Goal: Transaction & Acquisition: Purchase product/service

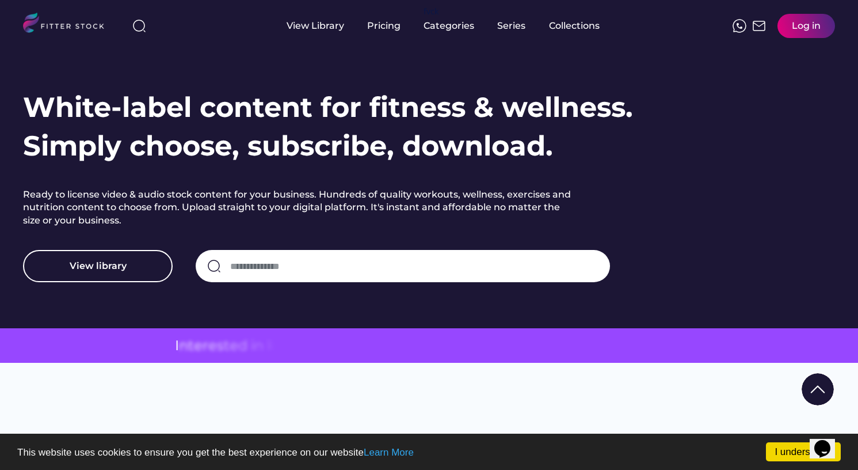
scroll to position [105, 0]
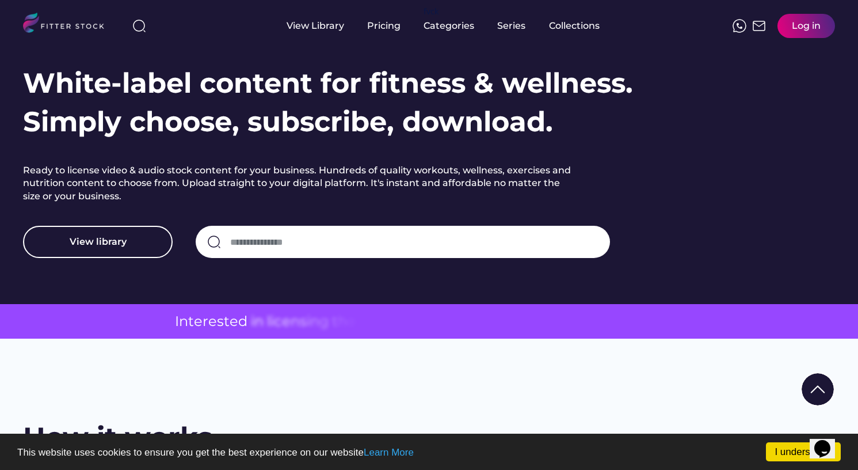
click at [310, 244] on input "input" at bounding box center [414, 242] width 368 height 24
type input "**********"
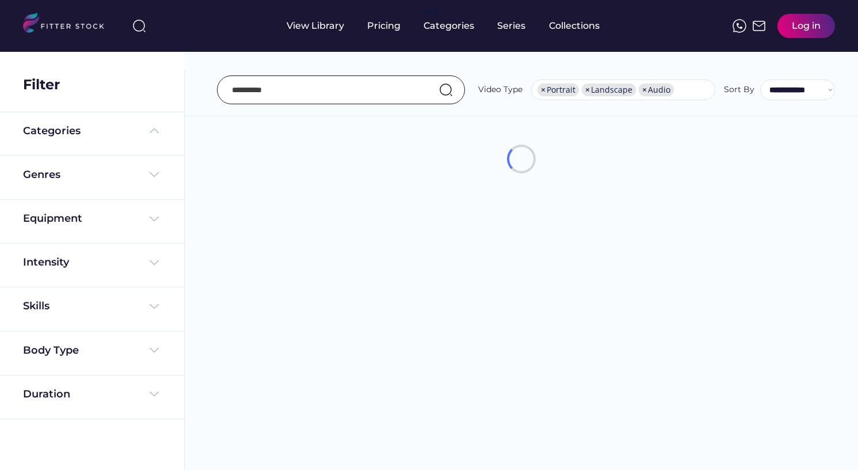
select select "**********"
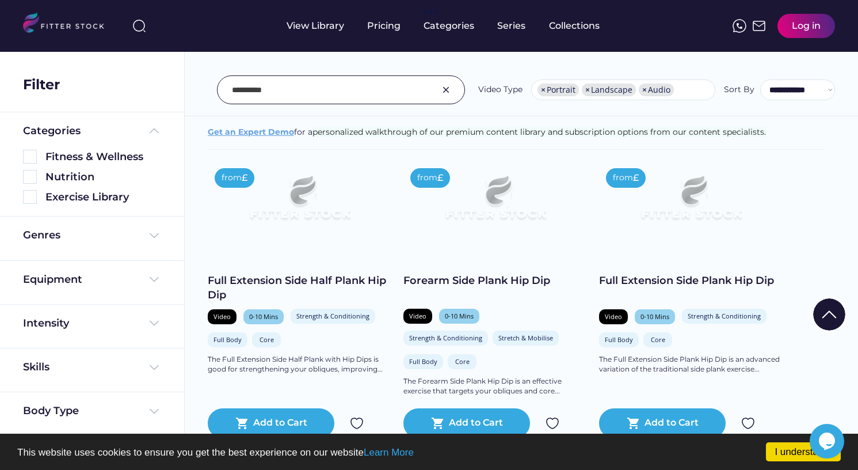
scroll to position [192, 0]
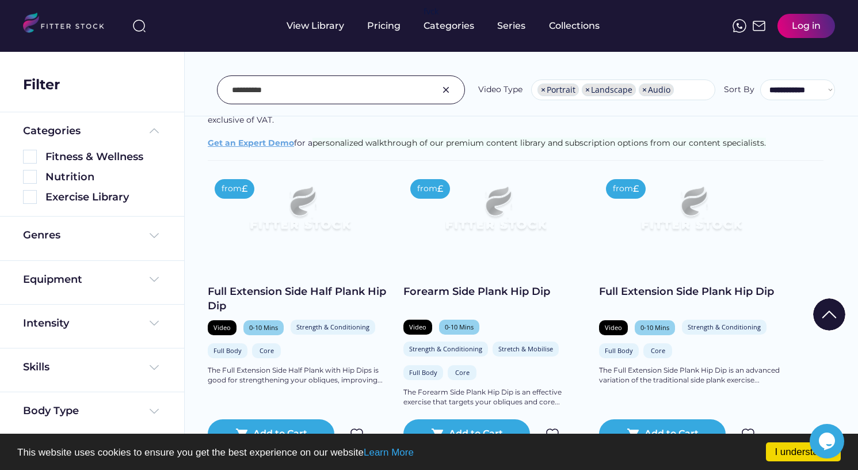
click at [315, 207] on img at bounding box center [299, 213] width 147 height 83
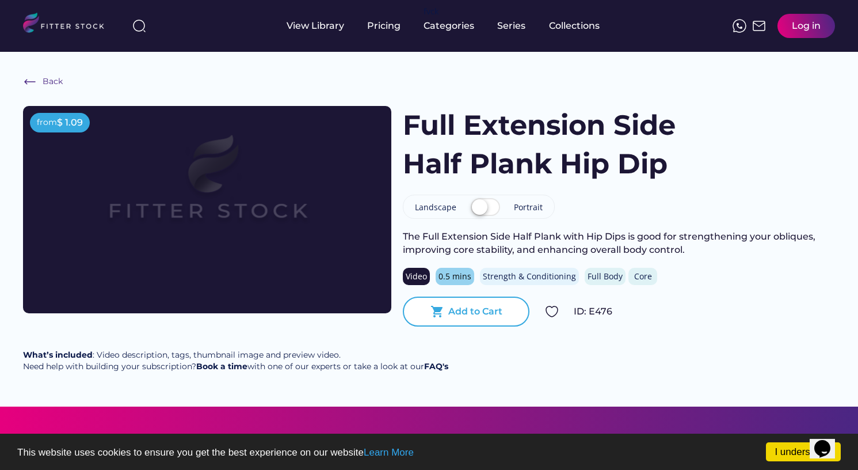
click at [484, 317] on div "Add to Cart" at bounding box center [475, 311] width 54 height 13
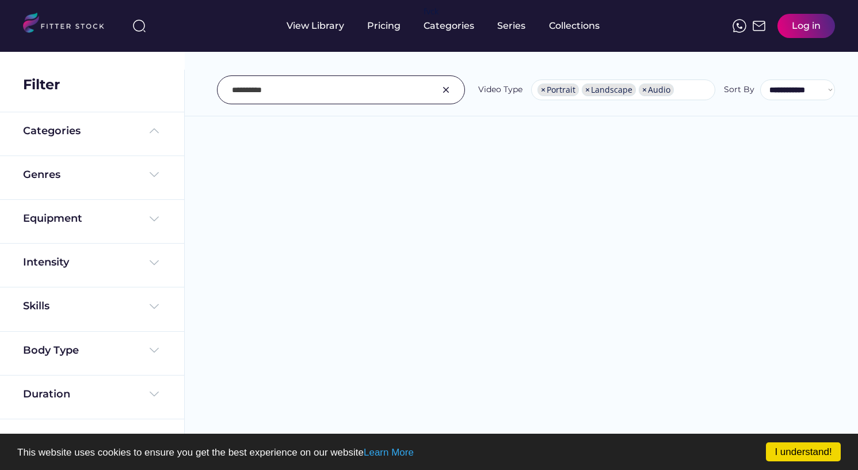
select select "**********"
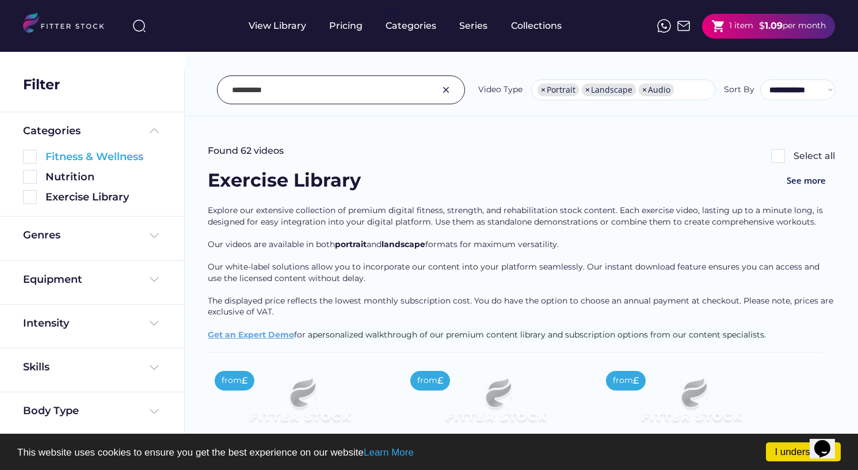
click at [106, 157] on div "Fitness & Wellness" at bounding box center [103, 157] width 116 height 14
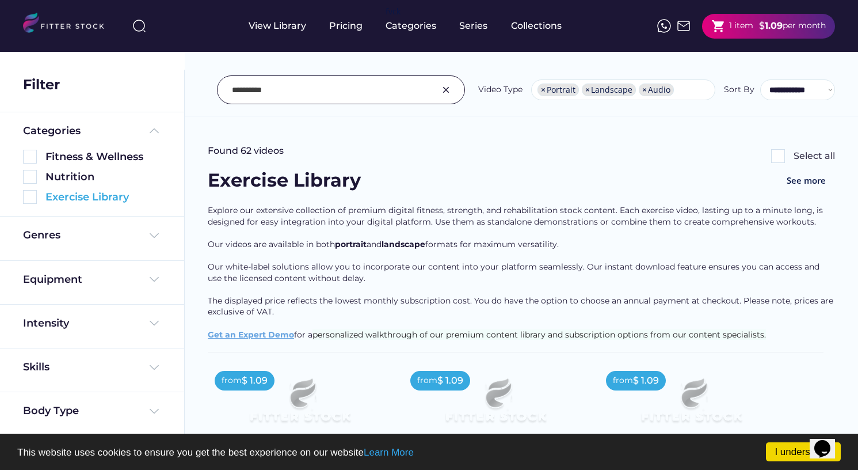
click at [92, 198] on div "Exercise Library" at bounding box center [103, 197] width 116 height 14
click at [29, 198] on img at bounding box center [30, 197] width 14 height 14
click at [33, 199] on img at bounding box center [30, 197] width 14 height 14
click at [447, 90] on img at bounding box center [446, 90] width 14 height 14
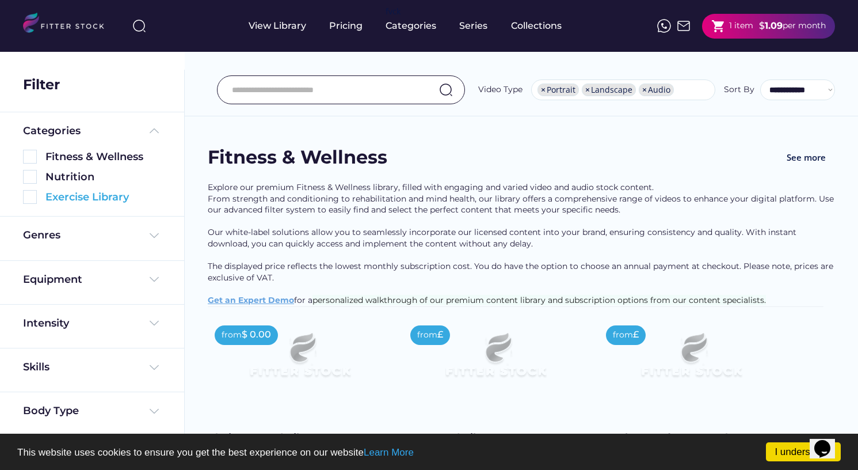
click at [56, 201] on div "Exercise Library" at bounding box center [103, 197] width 116 height 14
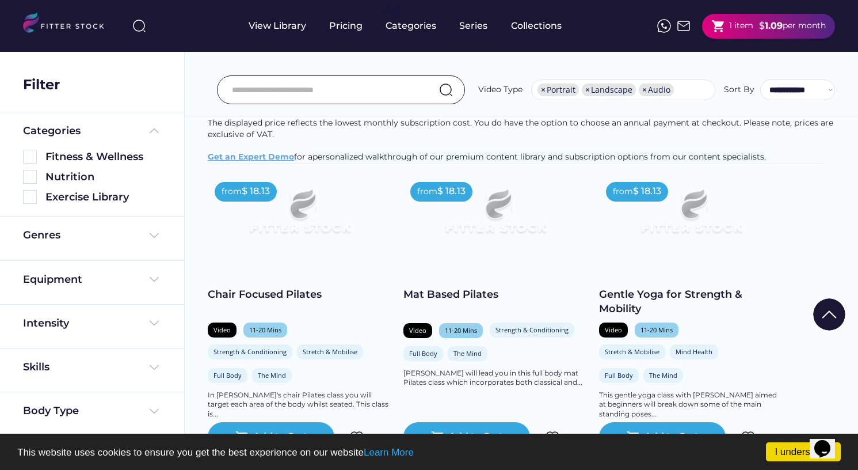
scroll to position [159, 0]
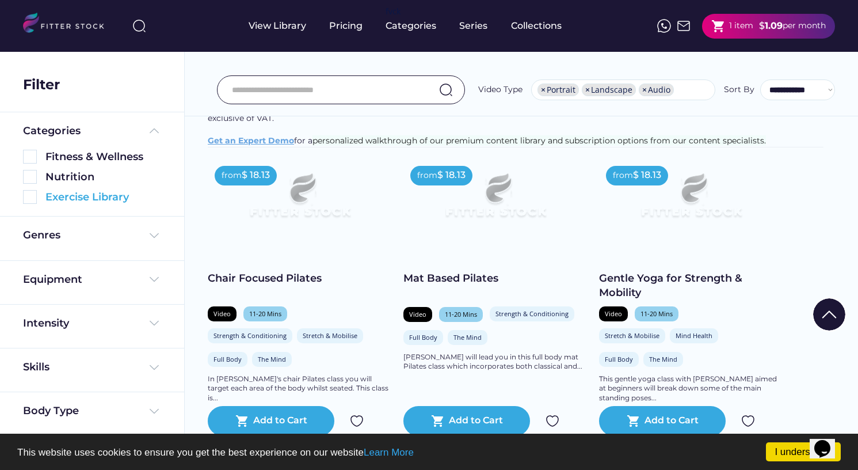
click at [31, 194] on img at bounding box center [30, 197] width 14 height 14
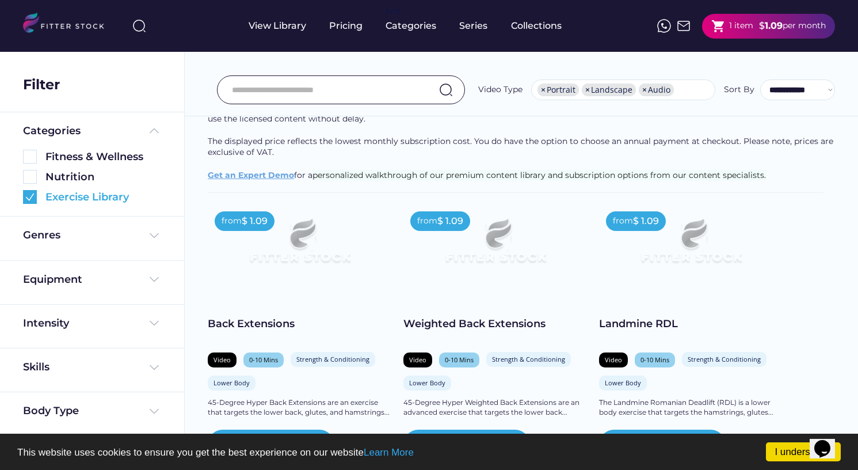
scroll to position [0, 0]
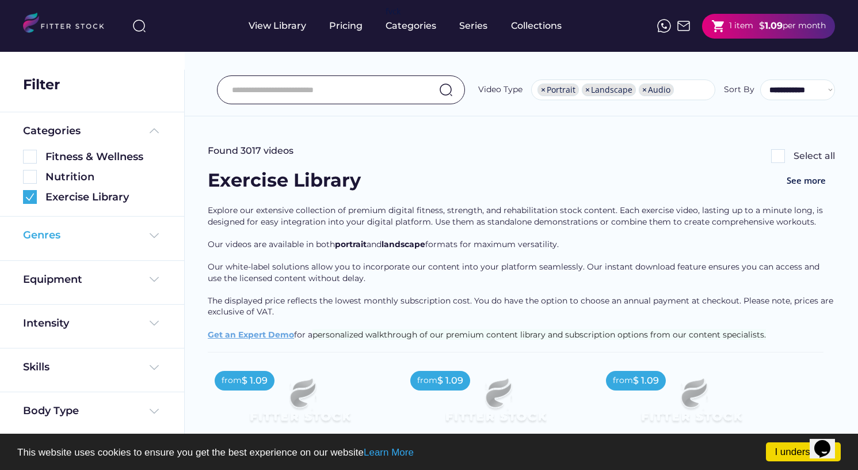
click at [102, 236] on div "Genres" at bounding box center [92, 235] width 138 height 14
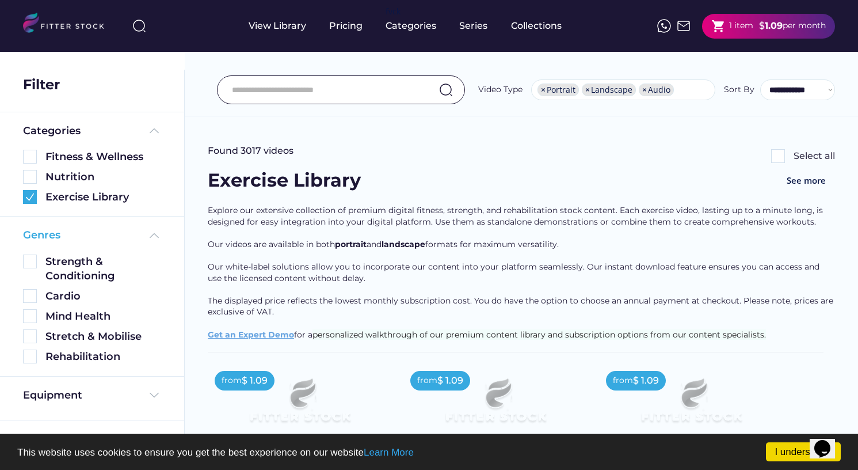
click at [102, 236] on div "Genres" at bounding box center [92, 235] width 138 height 14
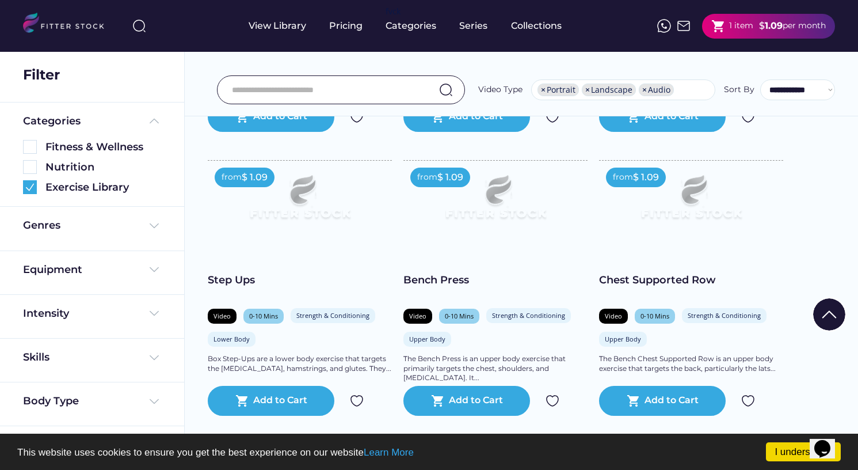
scroll to position [1063, 0]
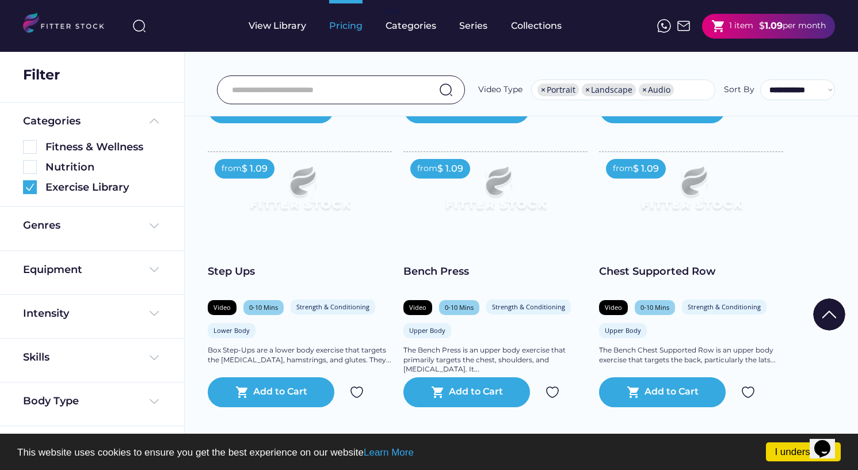
click at [347, 33] on div "Pricing" at bounding box center [345, 26] width 33 height 52
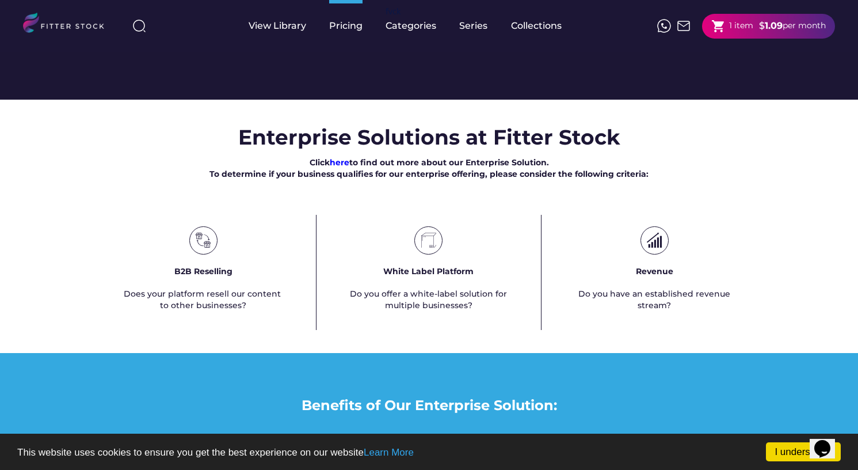
scroll to position [644, 0]
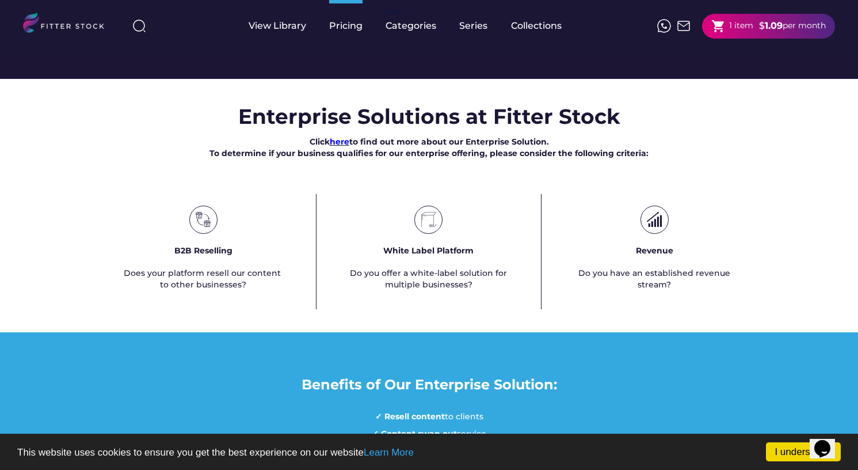
click at [342, 147] on font "here" at bounding box center [340, 141] width 20 height 10
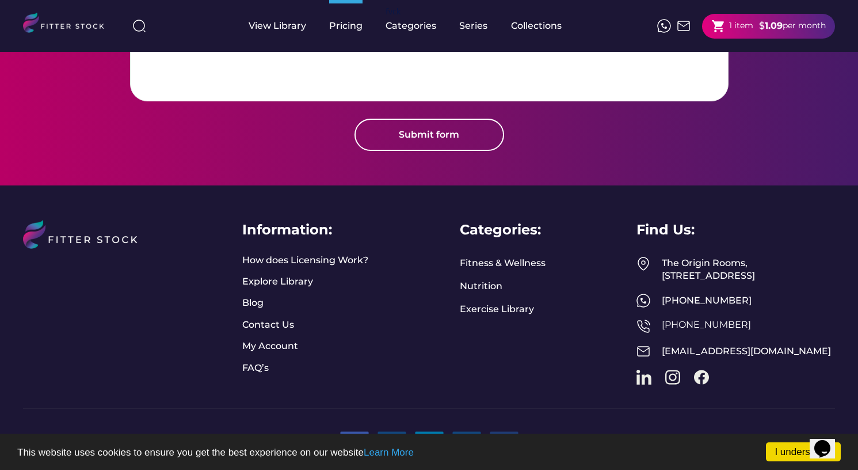
scroll to position [1446, 0]
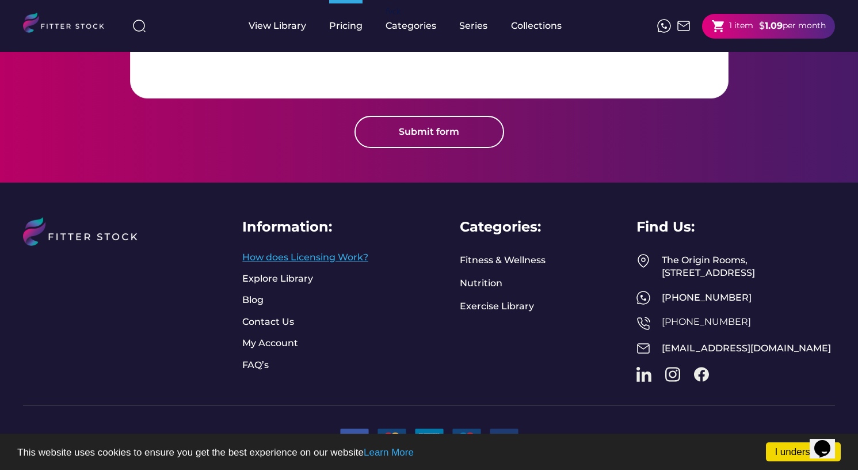
click at [300, 251] on link "How does Licensing Work?" at bounding box center [305, 257] width 126 height 13
click at [253, 359] on link "FAQ’s" at bounding box center [256, 365] width 29 height 13
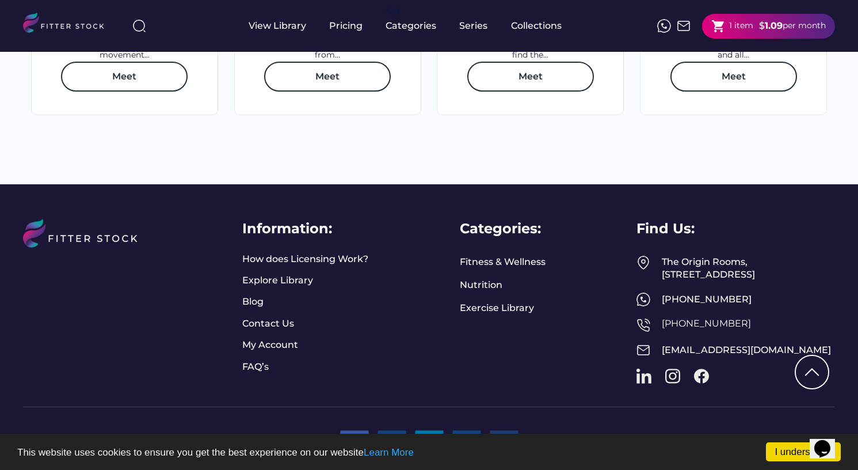
scroll to position [1982, 0]
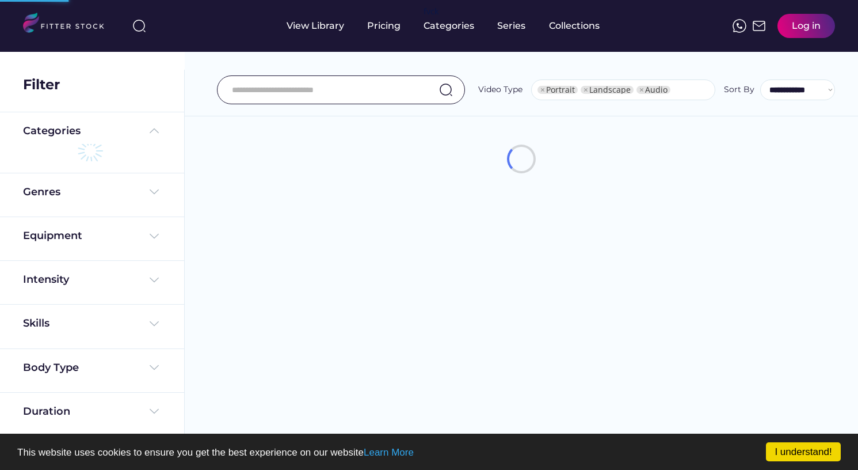
select select "**********"
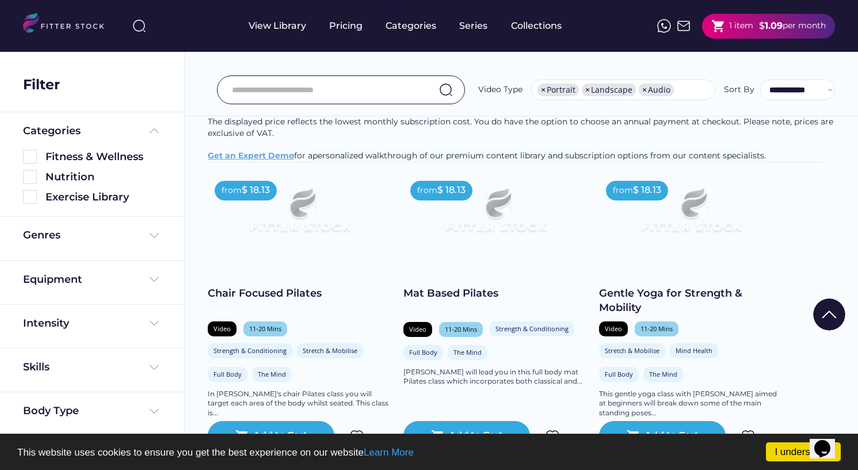
scroll to position [144, 0]
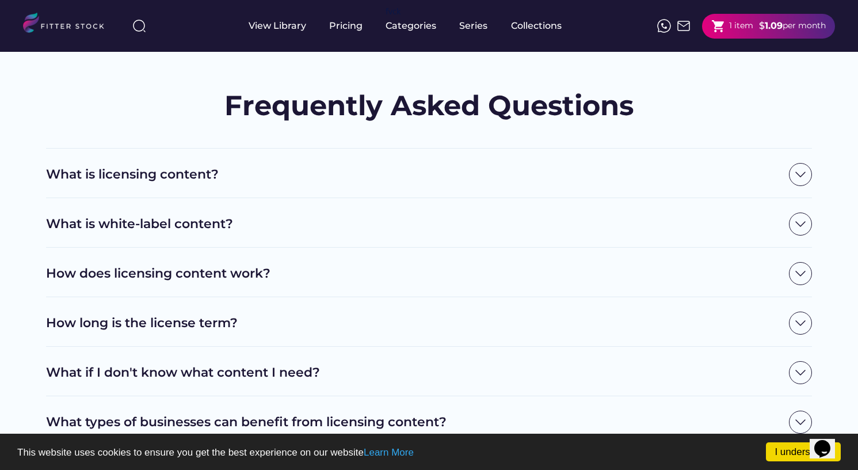
click at [165, 170] on h2 "What is licensing content?" at bounding box center [414, 175] width 737 height 18
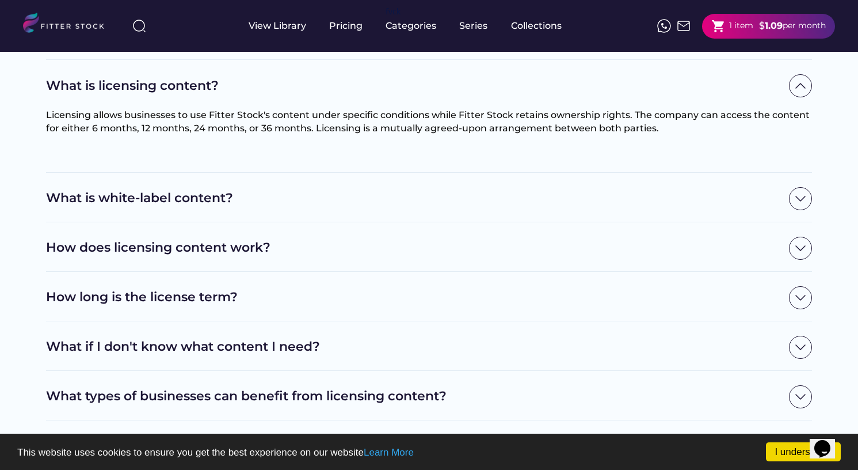
scroll to position [97, 0]
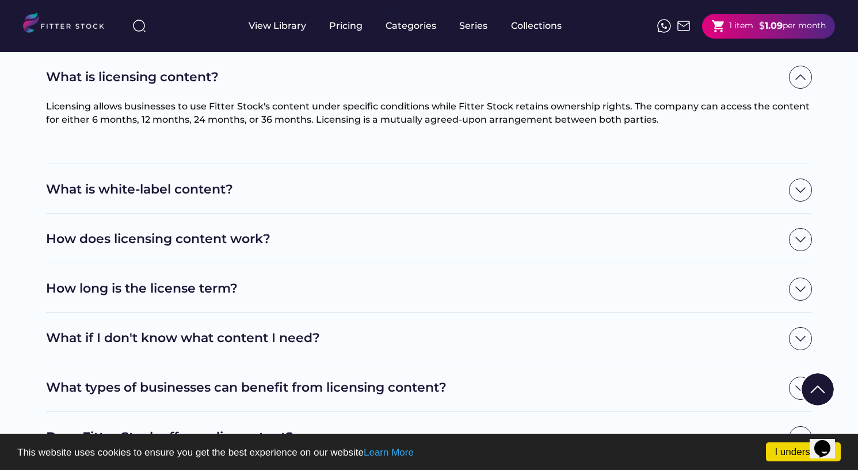
click at [172, 190] on h2 "What is white-label content?" at bounding box center [414, 190] width 737 height 18
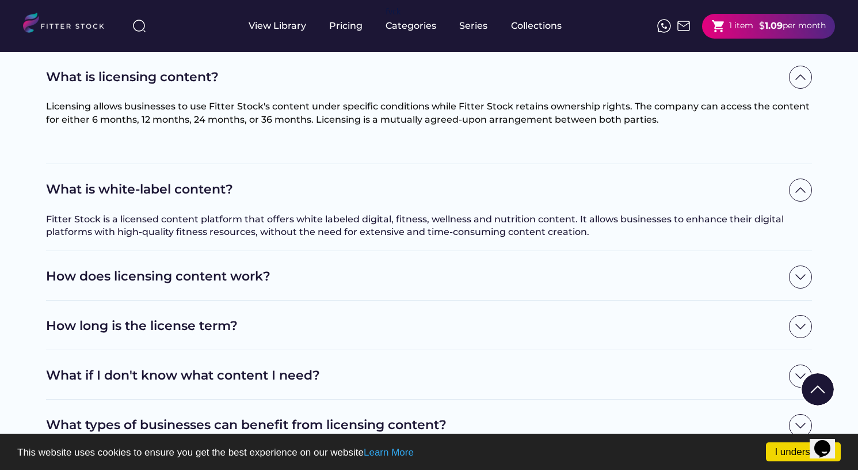
click at [182, 280] on h2 "How does licensing content work?" at bounding box center [414, 277] width 737 height 18
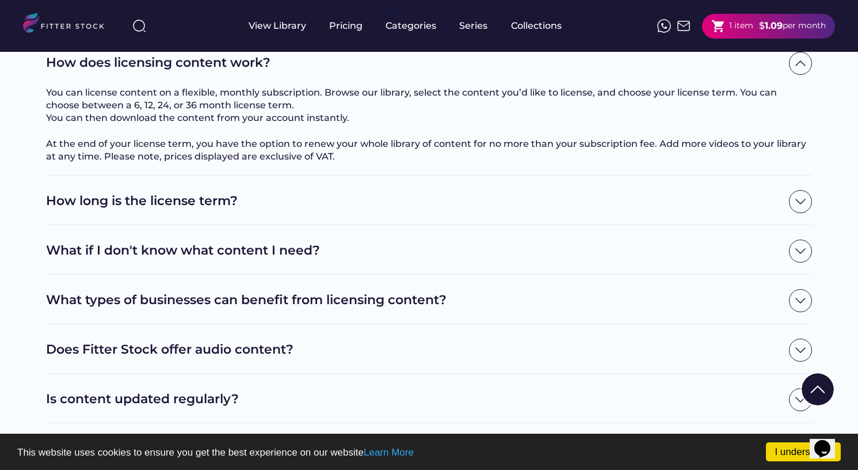
scroll to position [311, 0]
click at [199, 203] on div "How long is the license term?" at bounding box center [429, 200] width 766 height 23
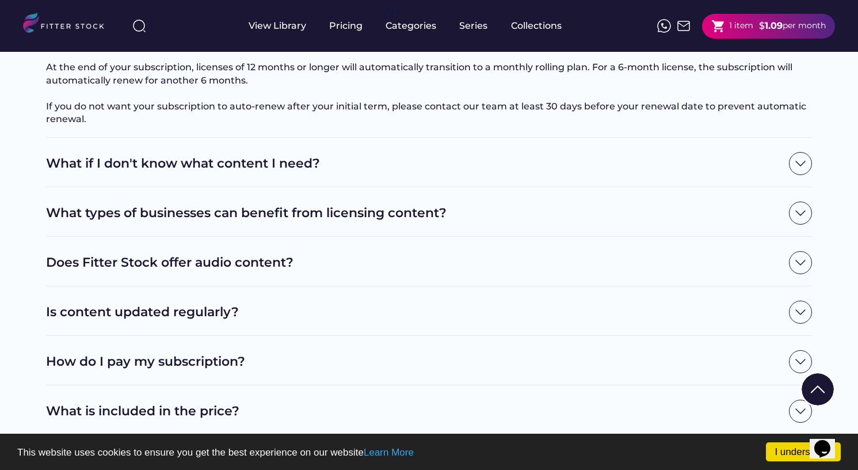
scroll to position [526, 0]
click at [125, 172] on h2 "What if I don't know what content I need?" at bounding box center [414, 163] width 737 height 18
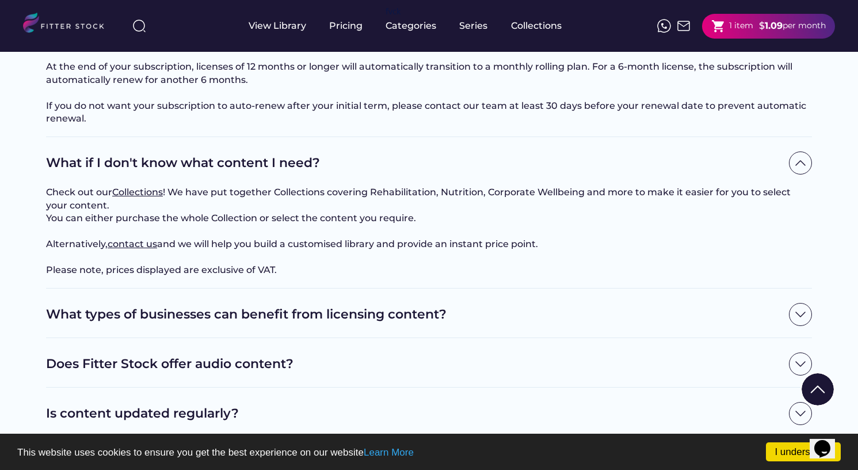
click at [125, 172] on h2 "What if I don't know what content I need?" at bounding box center [414, 163] width 737 height 18
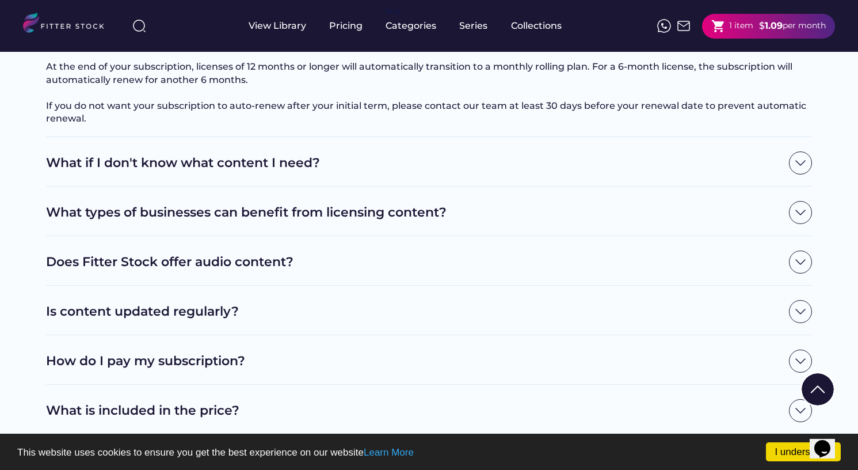
click at [137, 222] on h2 "What types of businesses can benefit from licensing content?" at bounding box center [414, 213] width 737 height 18
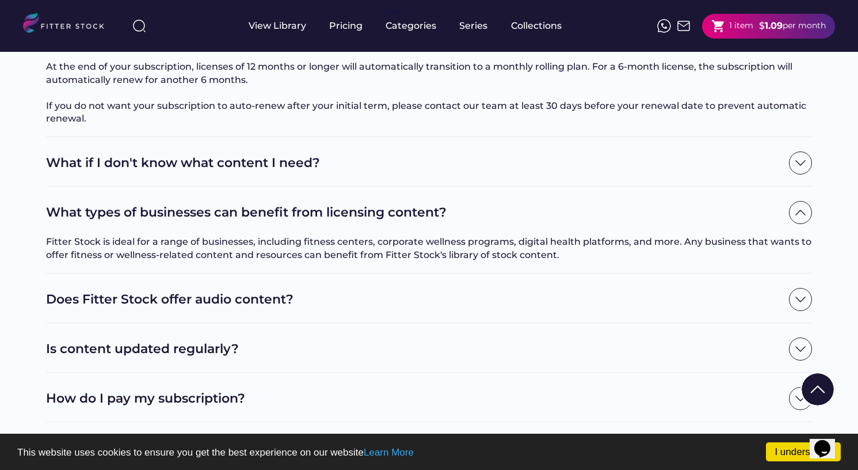
click at [137, 222] on h2 "What types of businesses can benefit from licensing content?" at bounding box center [414, 213] width 737 height 18
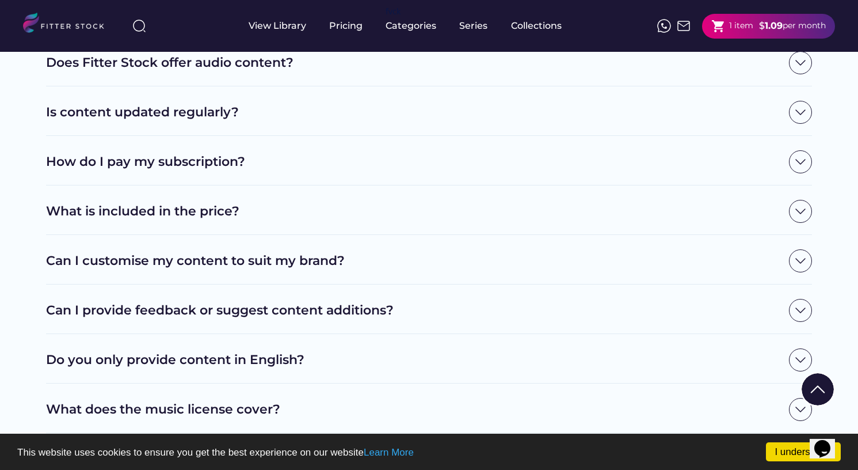
scroll to position [726, 0]
click at [141, 220] on h2 "What is included in the price?" at bounding box center [414, 211] width 737 height 18
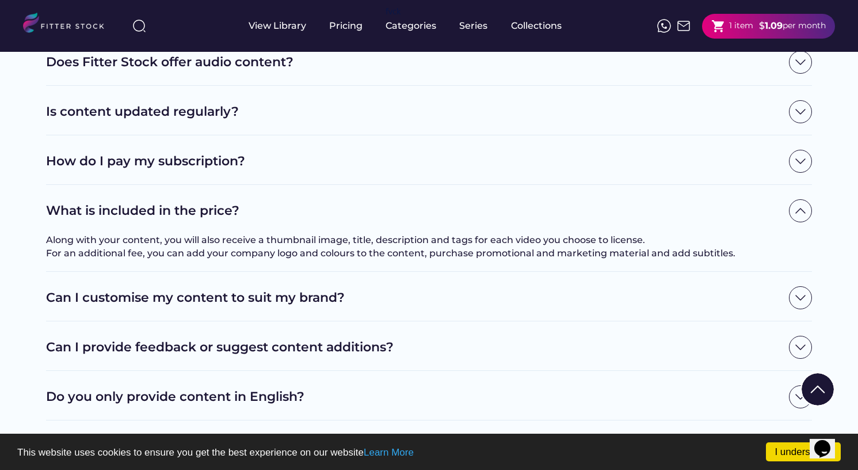
click at [145, 220] on h2 "What is included in the price?" at bounding box center [414, 211] width 737 height 18
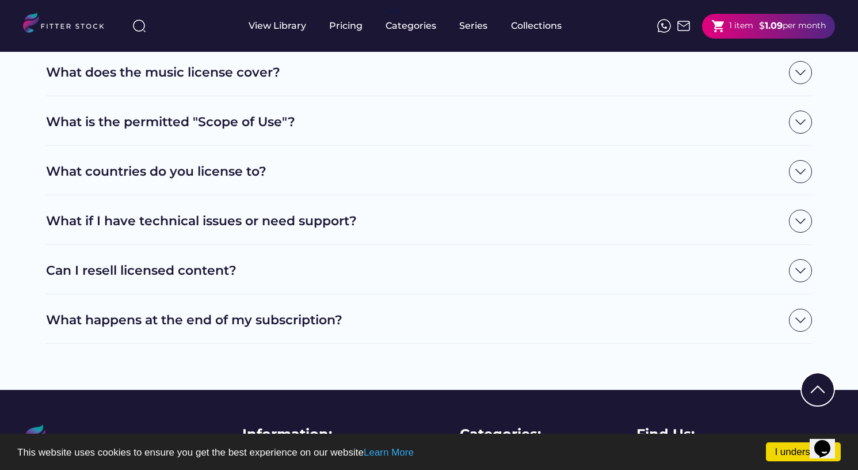
scroll to position [1064, 0]
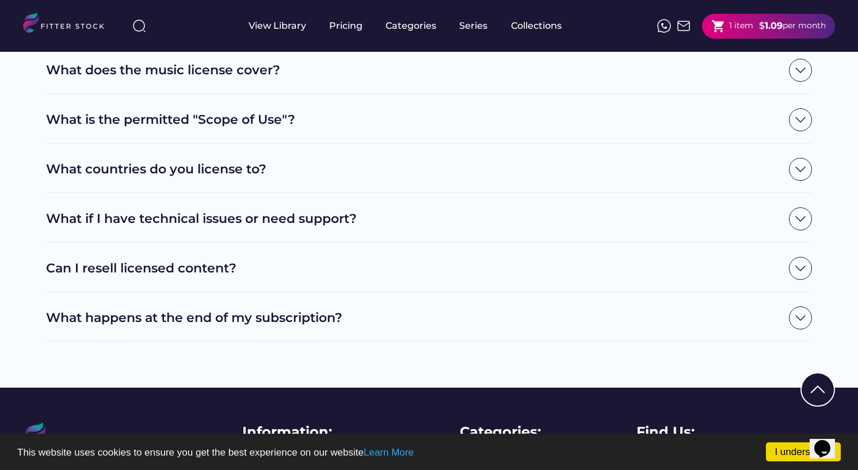
click at [167, 129] on h2 "What is the permitted "Scope of Use"?" at bounding box center [414, 120] width 737 height 18
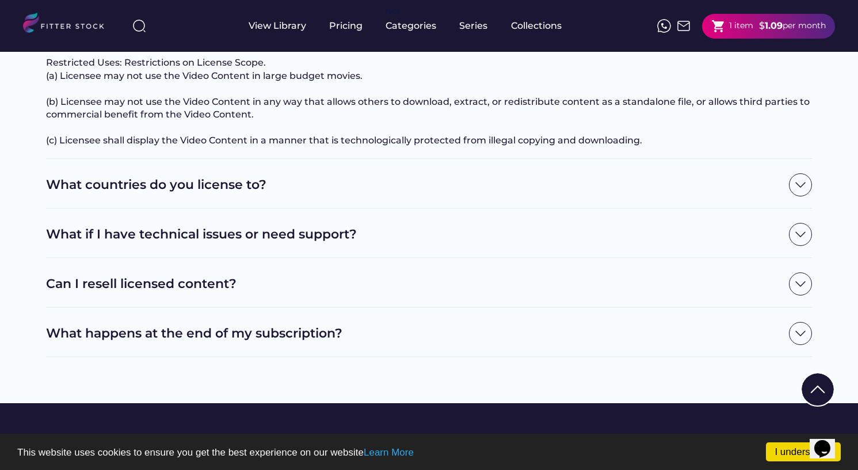
scroll to position [1154, 0]
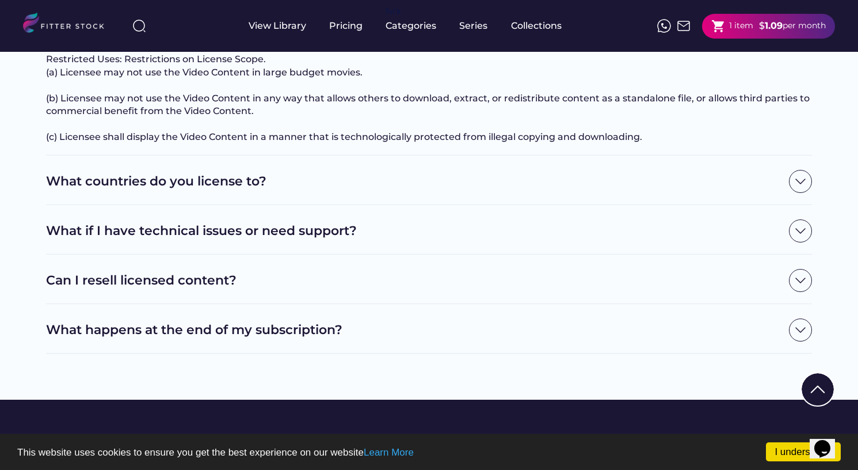
click at [134, 191] on h2 "What countries do you license to?" at bounding box center [414, 182] width 737 height 18
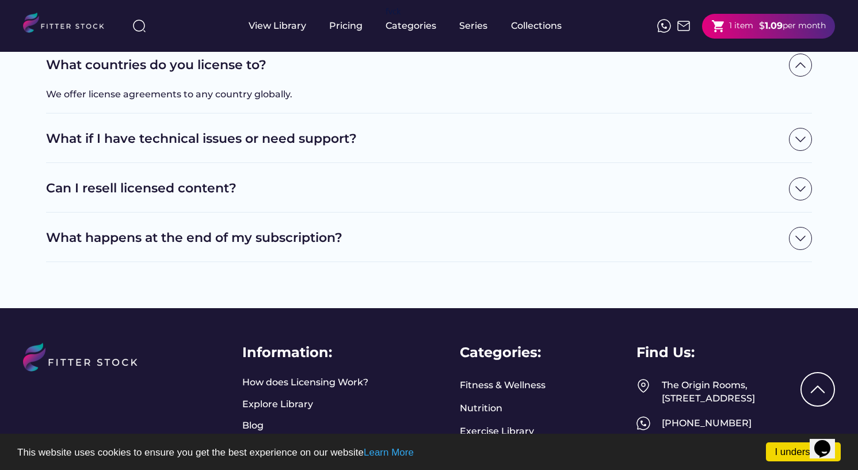
scroll to position [1279, 0]
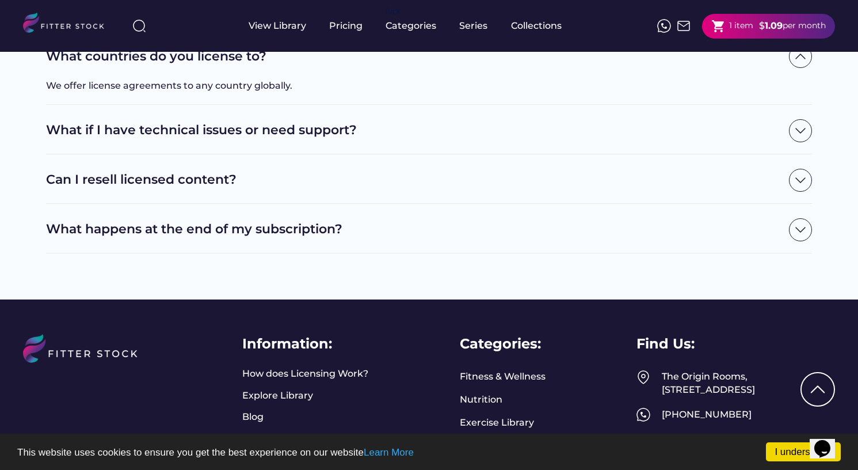
click at [138, 189] on h2 "Can I resell licensed content?" at bounding box center [414, 180] width 737 height 18
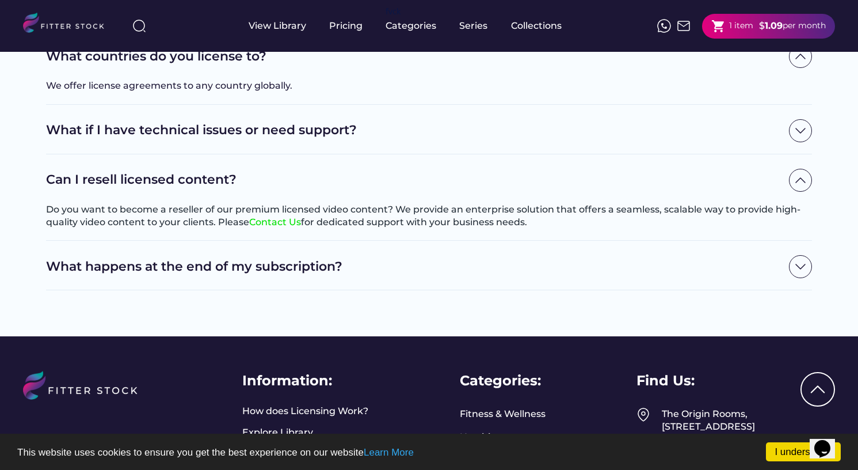
click at [160, 278] on div "What happens at the end of my subscription?" at bounding box center [429, 266] width 766 height 23
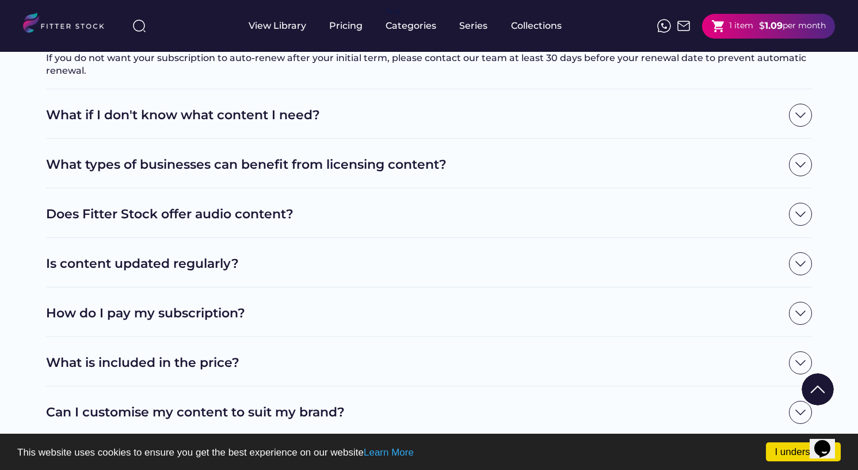
scroll to position [0, 0]
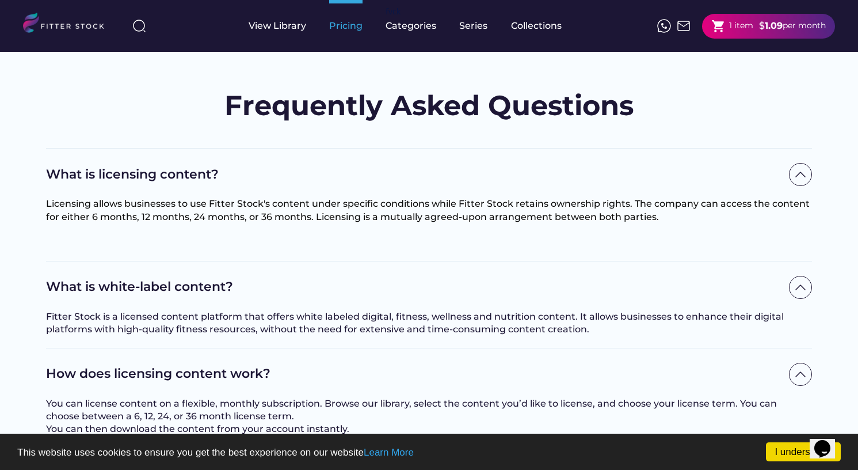
click at [349, 23] on div "Pricing" at bounding box center [345, 26] width 33 height 13
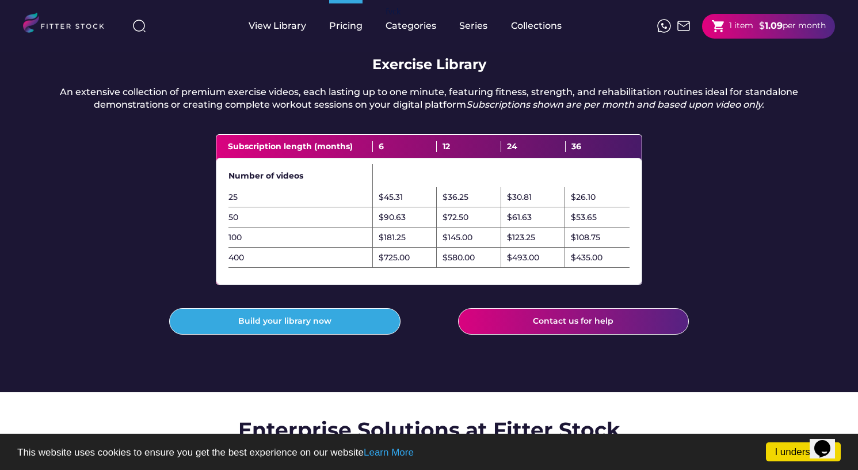
scroll to position [342, 0]
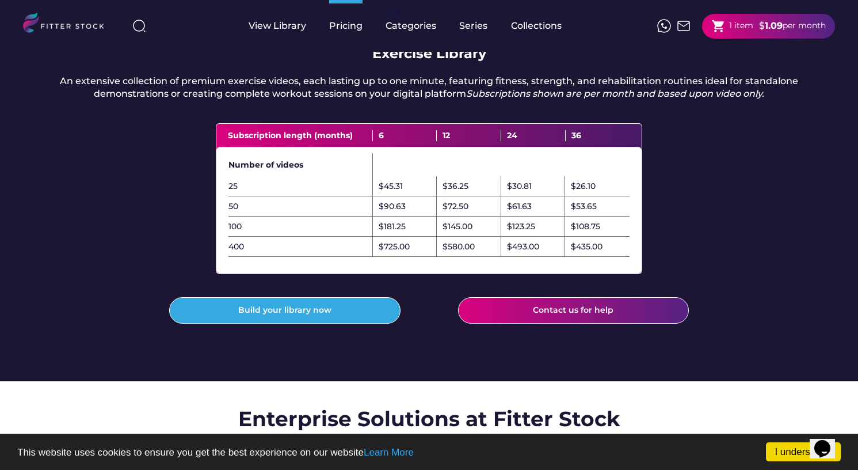
click at [131, 247] on div "Pricing Fitness & Wellness/Nutrition Choose a monthly subscription plan that fi…" at bounding box center [429, 45] width 858 height 671
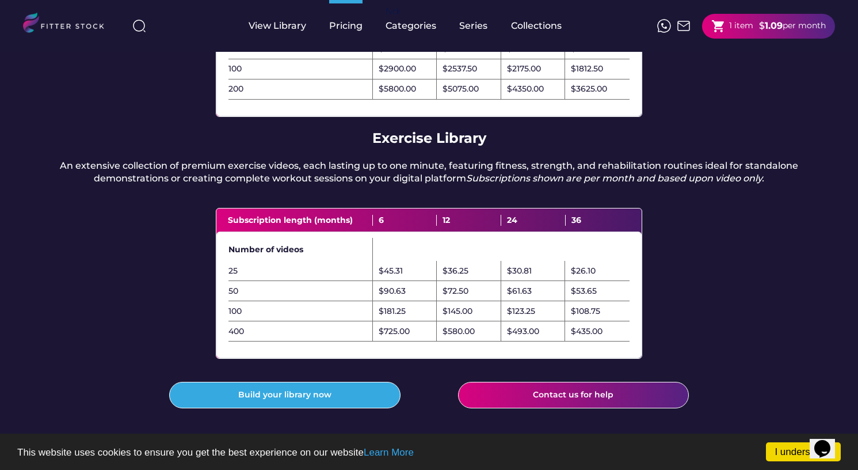
scroll to position [249, 0]
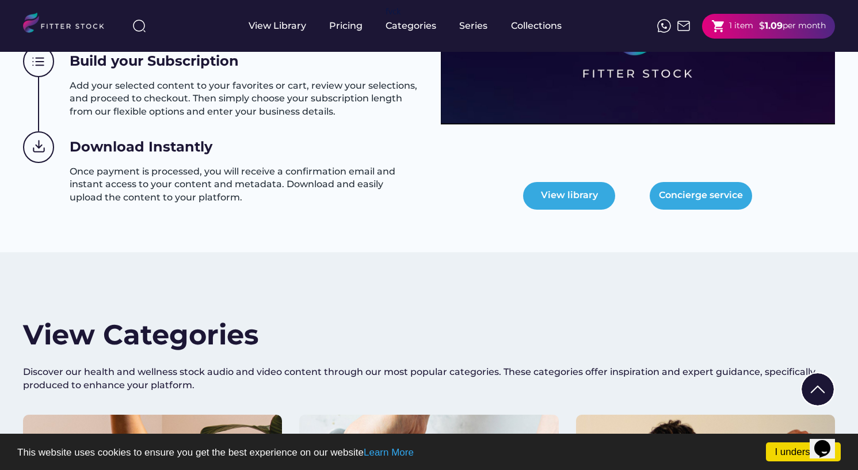
scroll to position [618, 0]
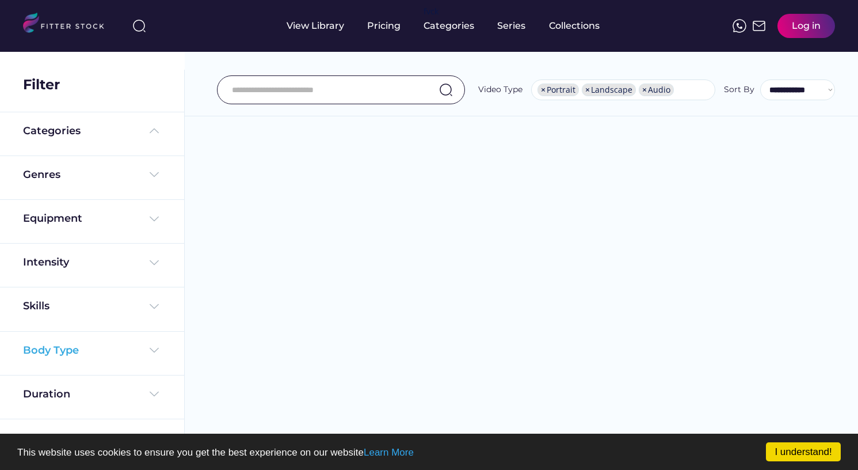
select select "**********"
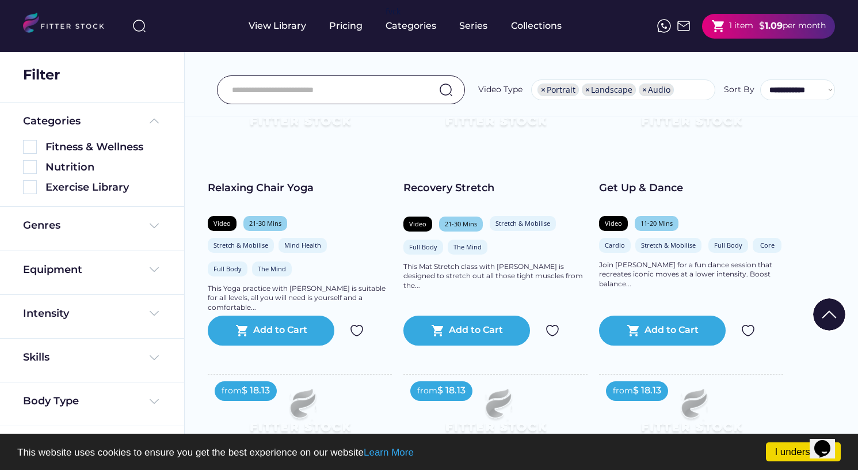
scroll to position [1190, 0]
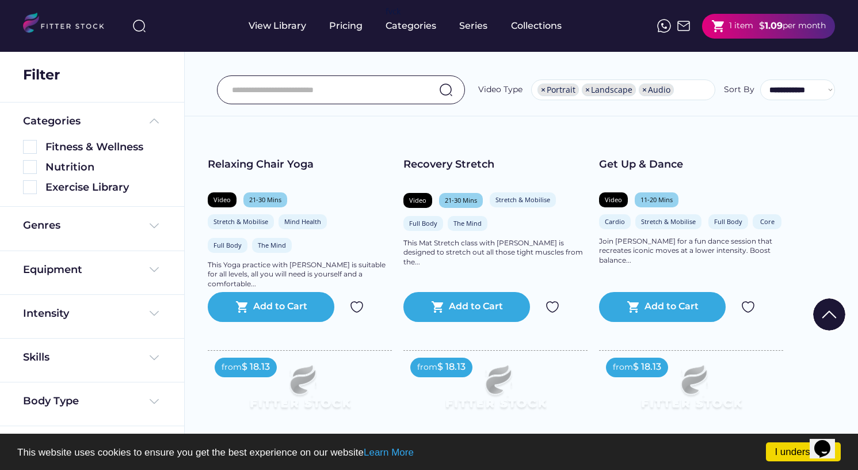
click at [762, 21] on div "$" at bounding box center [762, 26] width 6 height 13
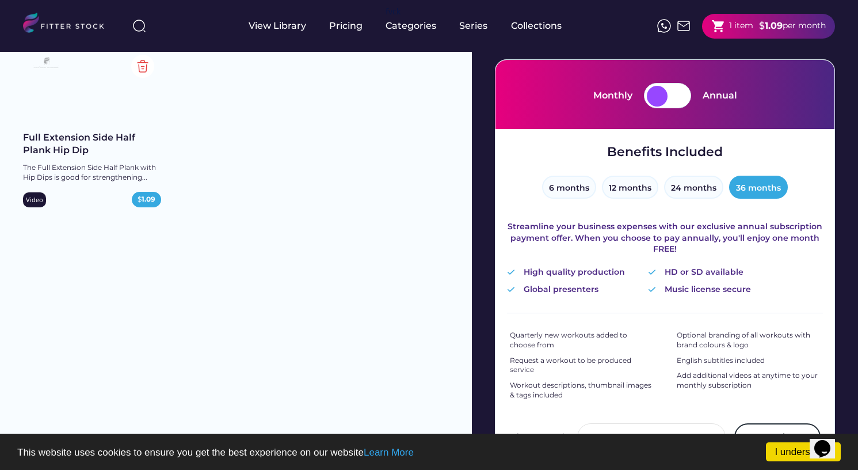
scroll to position [103, 0]
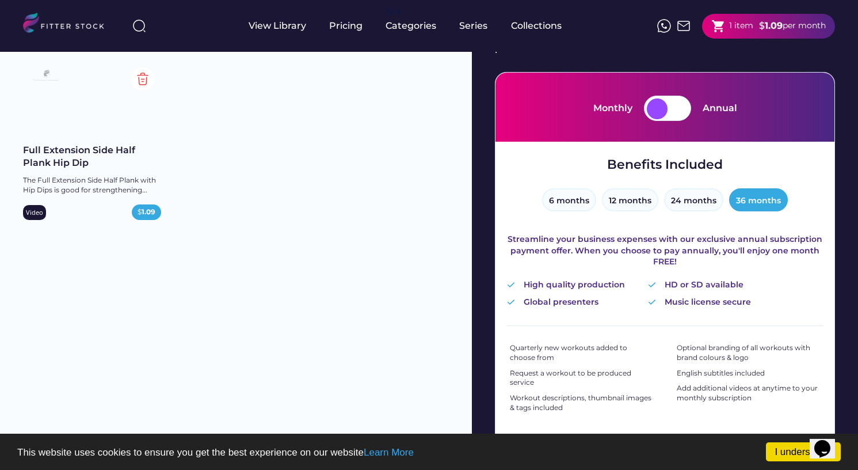
click at [67, 153] on div "Full Extension Side Half Plank Hip Dip" at bounding box center [92, 157] width 138 height 26
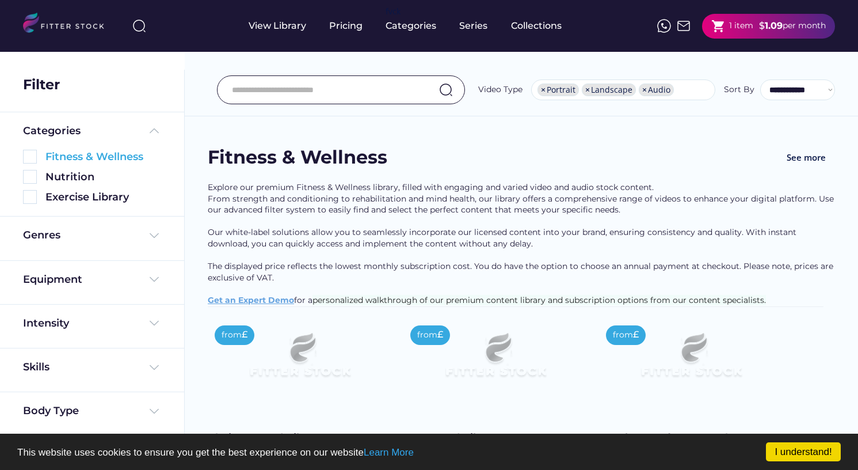
select select "**********"
click at [85, 245] on div "Genres" at bounding box center [92, 238] width 138 height 20
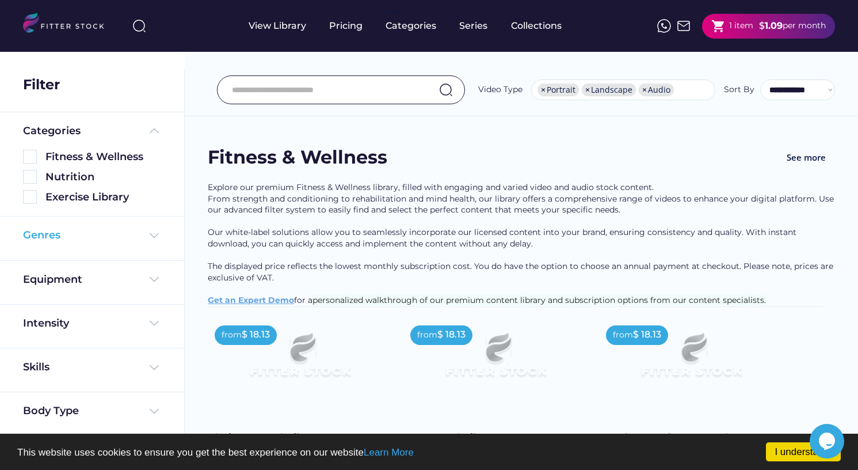
click at [152, 233] on img at bounding box center [154, 235] width 14 height 14
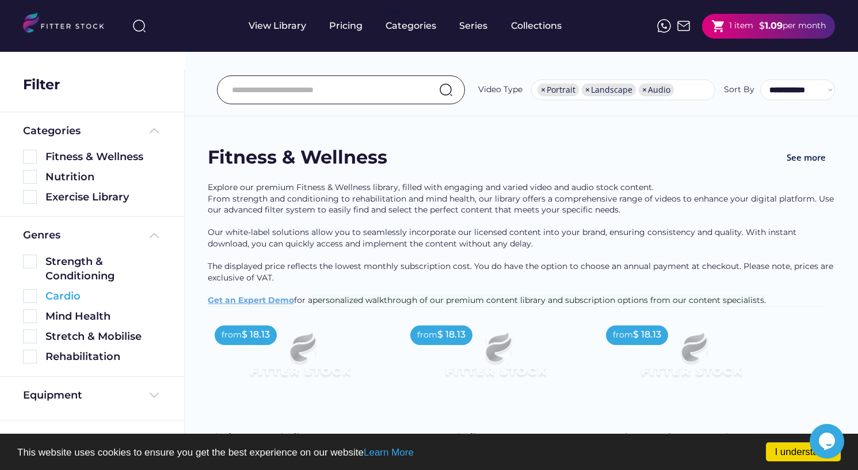
click at [70, 294] on div "Cardio" at bounding box center [103, 296] width 116 height 14
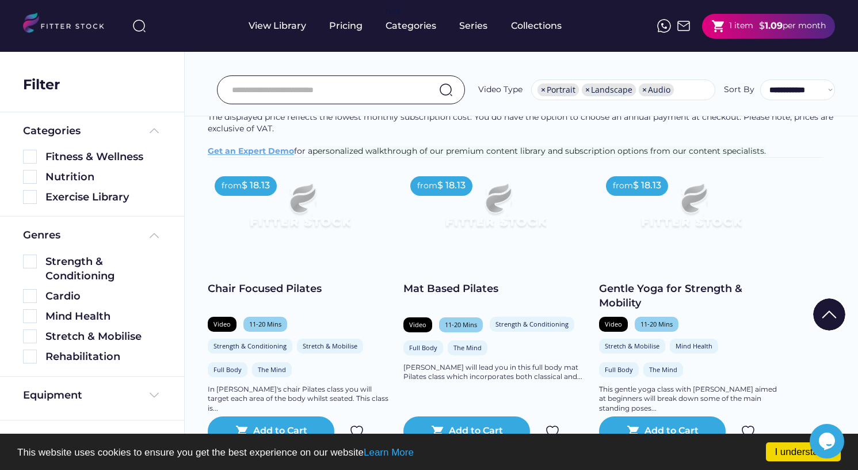
scroll to position [154, 0]
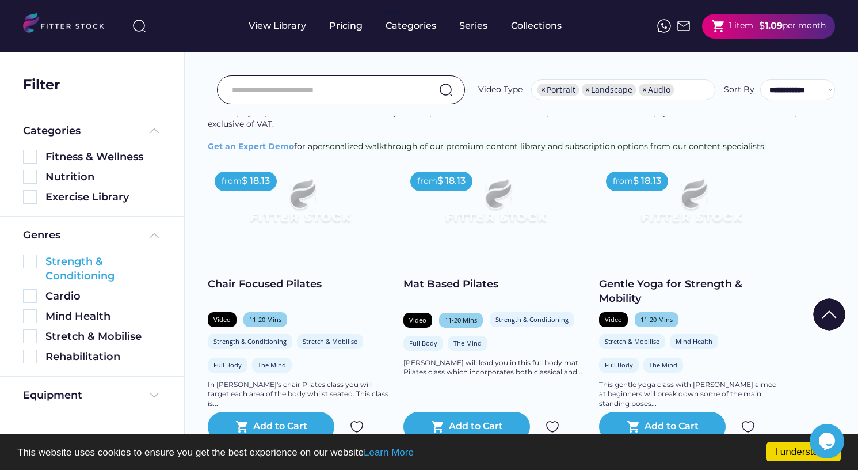
click at [31, 258] on img at bounding box center [30, 261] width 14 height 14
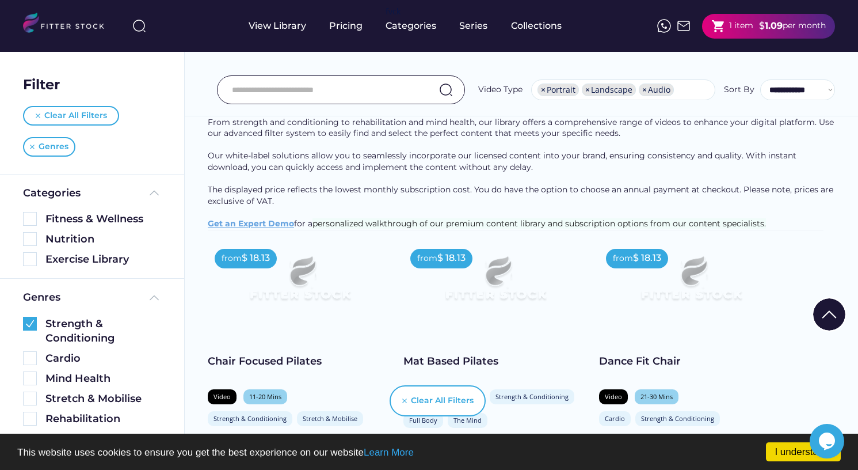
scroll to position [94, 0]
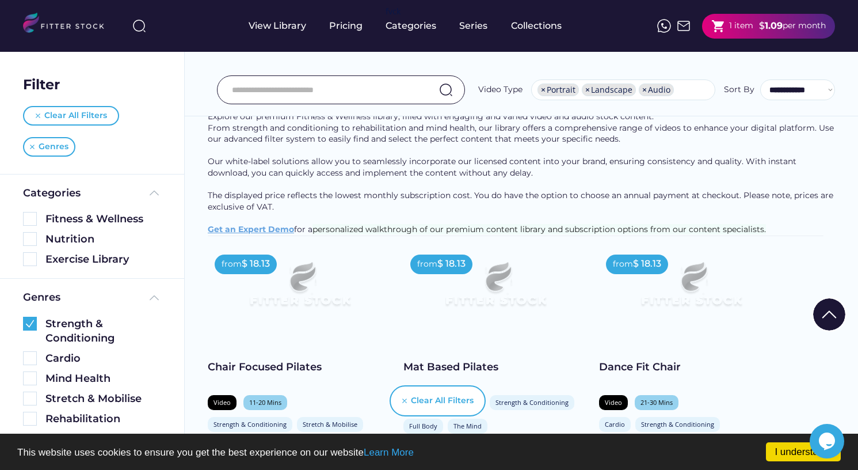
click at [789, 92] on select "**********" at bounding box center [797, 89] width 75 height 21
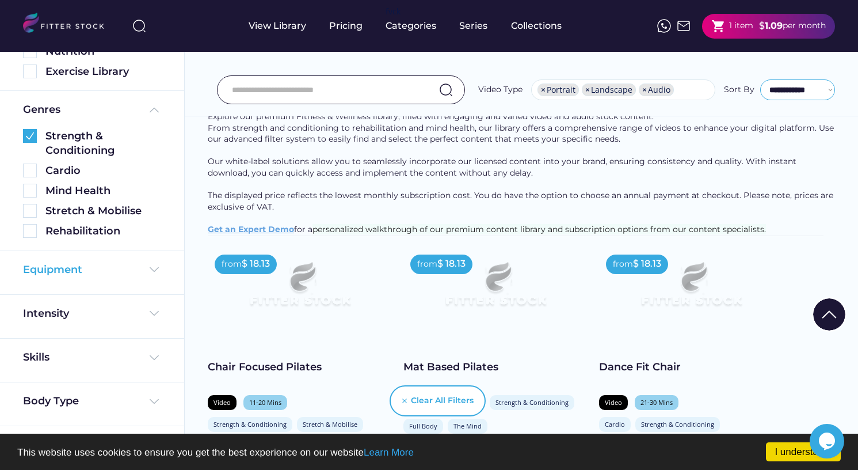
click at [92, 271] on div "Equipment" at bounding box center [92, 269] width 138 height 14
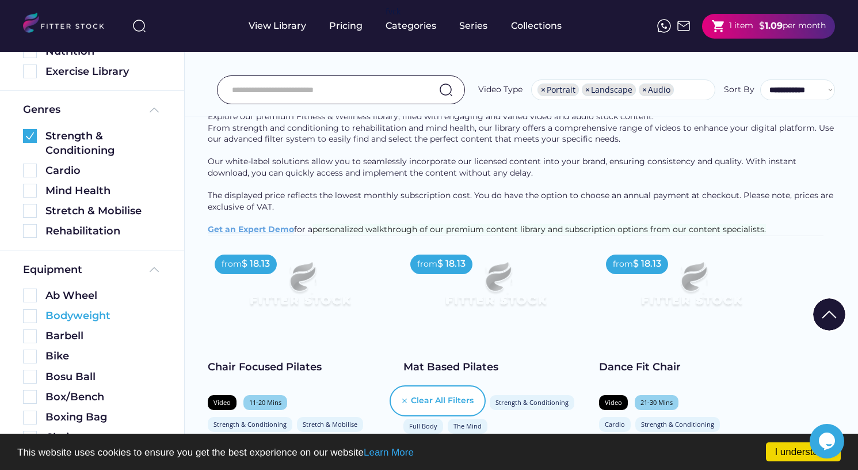
click at [69, 310] on div "Bodyweight" at bounding box center [103, 316] width 116 height 14
click at [32, 315] on img at bounding box center [30, 316] width 14 height 14
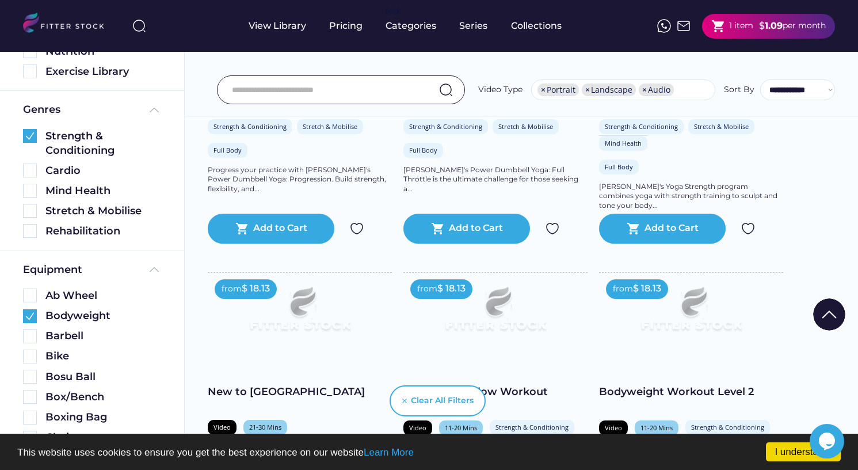
scroll to position [0, 0]
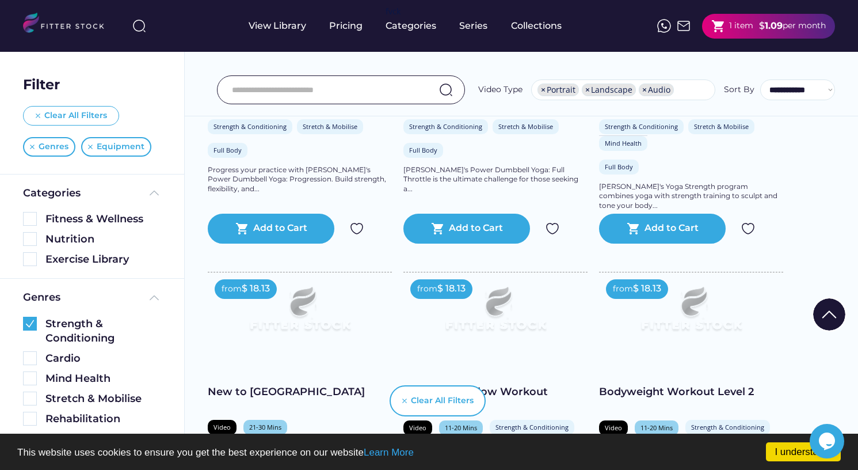
click at [91, 106] on div "Clear All Filters" at bounding box center [71, 116] width 96 height 20
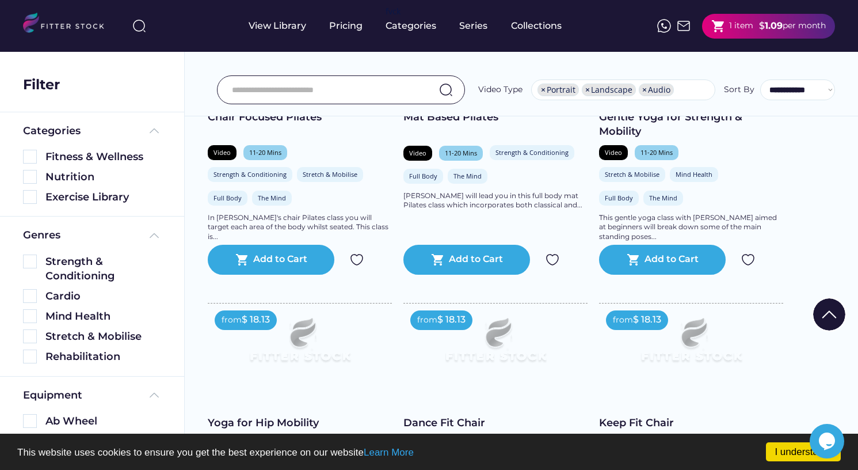
scroll to position [320, 0]
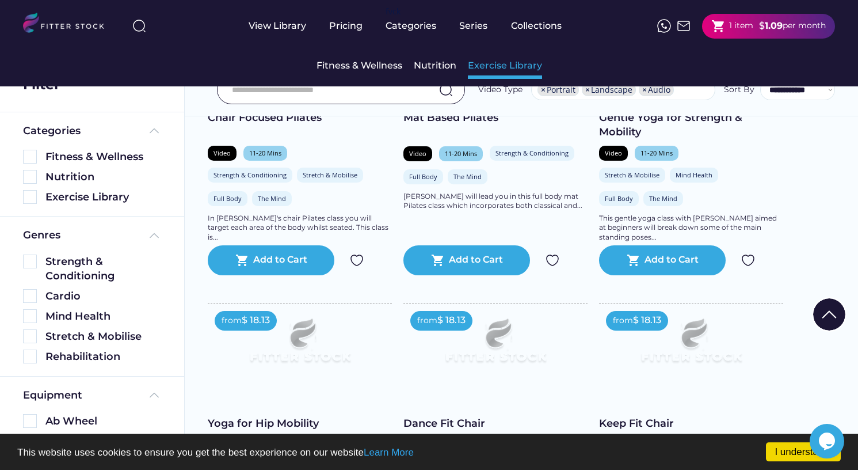
click at [504, 61] on div "Exercise Library" at bounding box center [505, 65] width 74 height 13
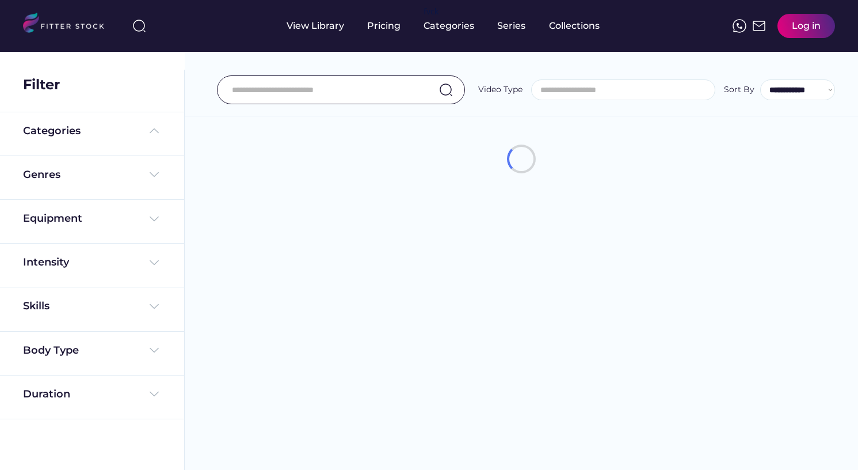
select select
select select "**********"
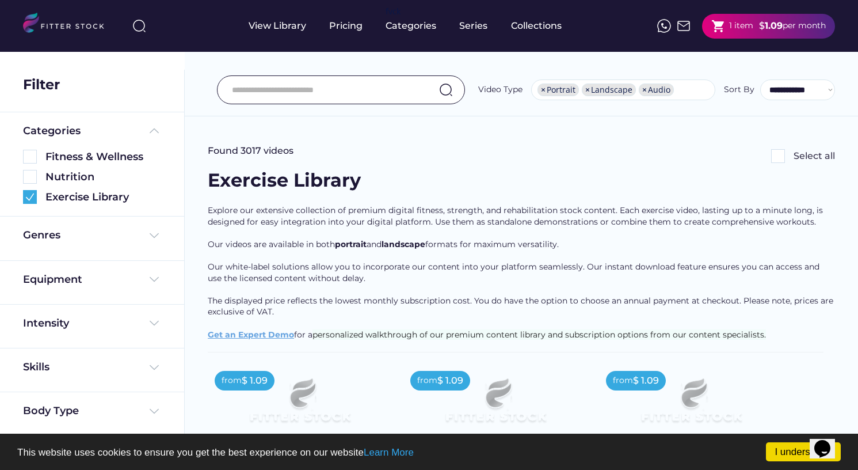
click at [200, 104] on div "**********" at bounding box center [521, 64] width 673 height 104
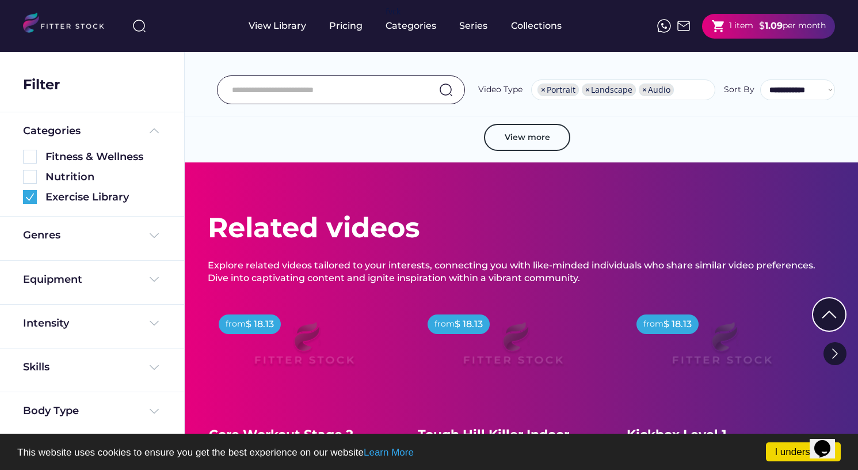
scroll to position [2227, 0]
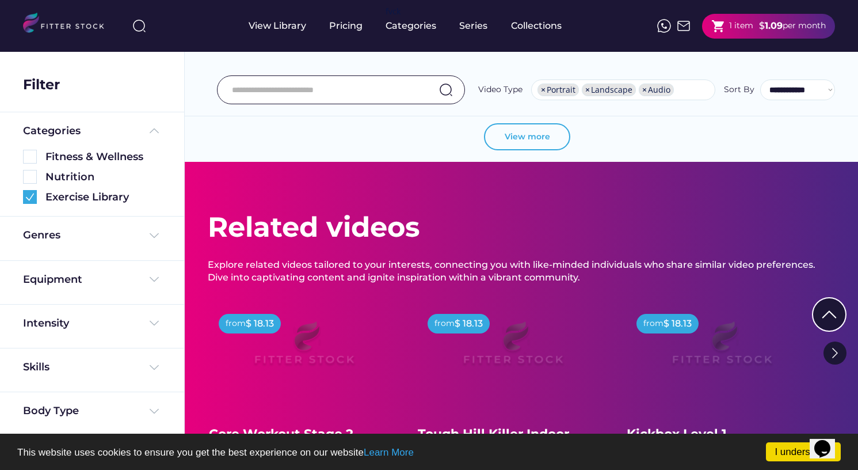
click at [531, 139] on button "View more" at bounding box center [527, 137] width 86 height 28
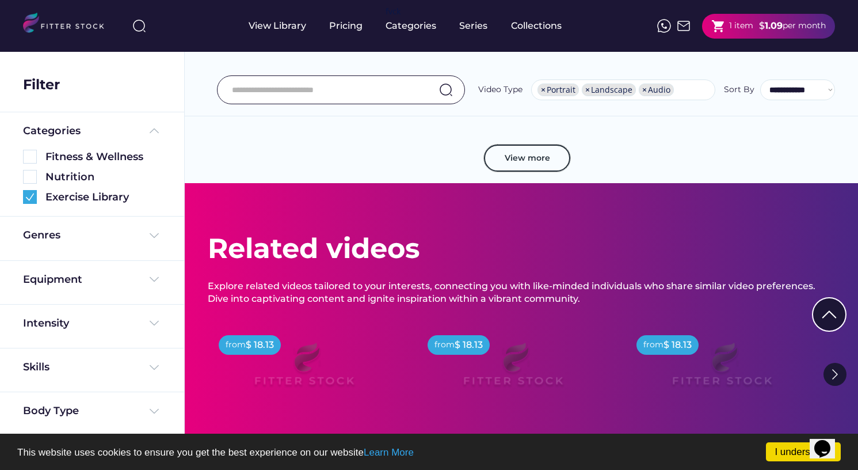
scroll to position [4199, 0]
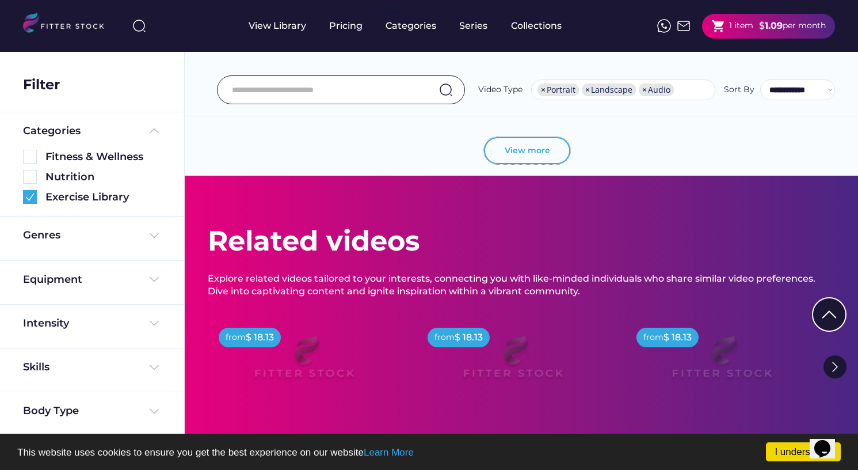
click at [530, 144] on button "View more" at bounding box center [527, 151] width 86 height 28
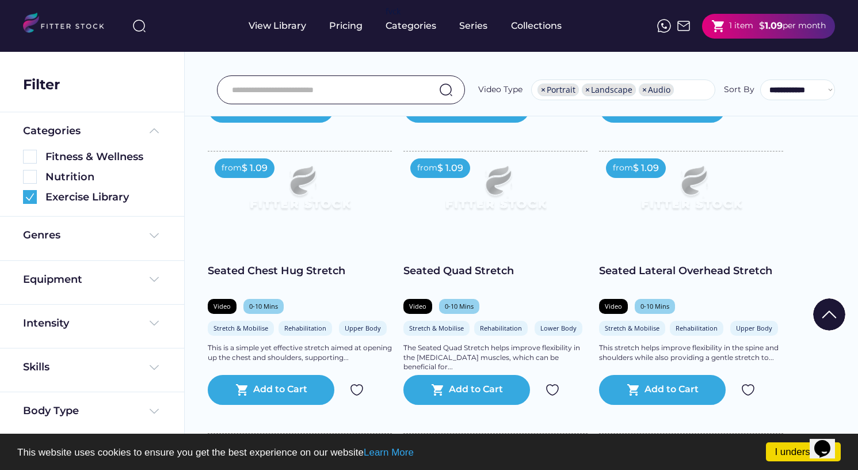
scroll to position [10, 0]
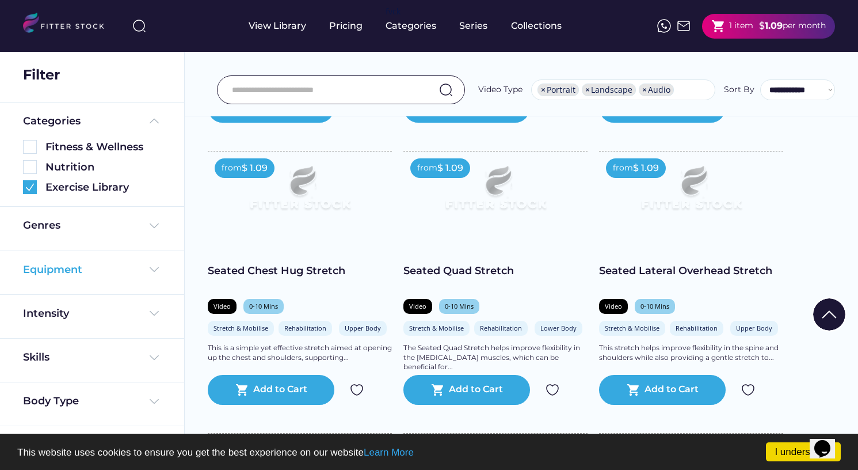
click at [147, 268] on img at bounding box center [154, 269] width 14 height 14
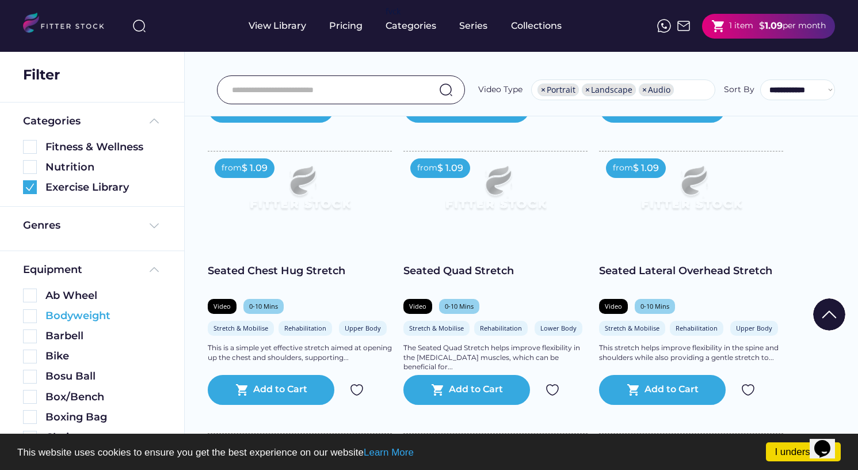
click at [94, 321] on div "Bodyweight" at bounding box center [103, 316] width 116 height 14
click at [29, 315] on img at bounding box center [30, 316] width 14 height 14
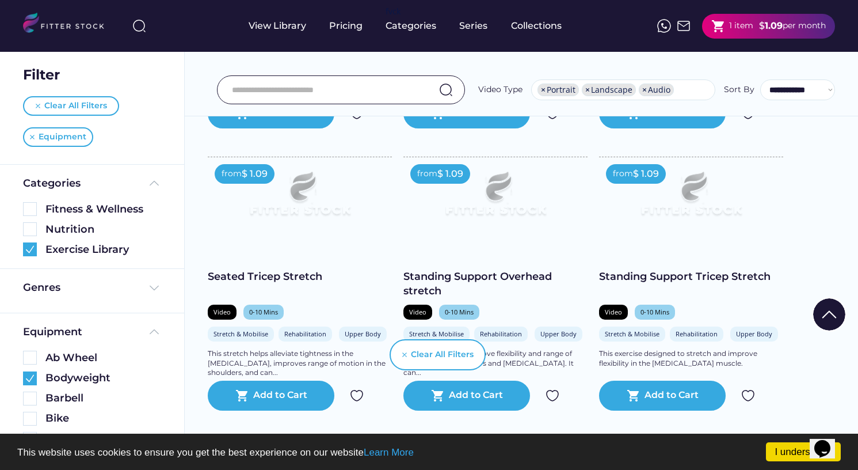
scroll to position [1046, 0]
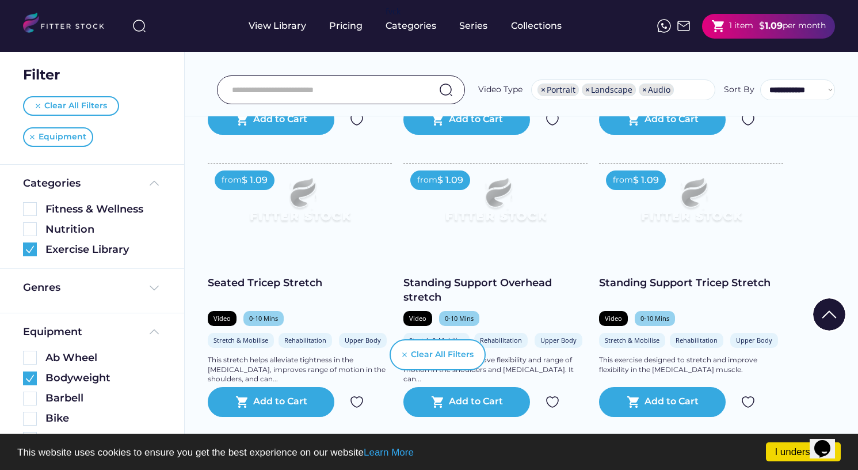
click at [490, 197] on img at bounding box center [495, 204] width 147 height 83
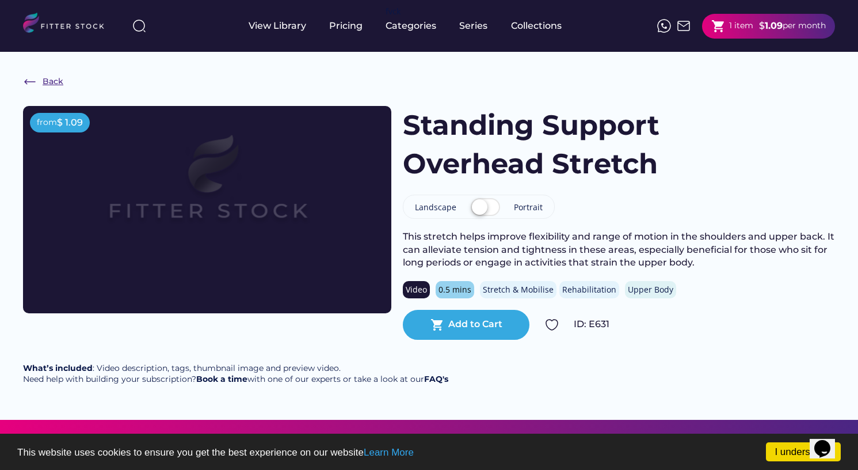
click at [37, 79] on div "Back" at bounding box center [43, 82] width 40 height 14
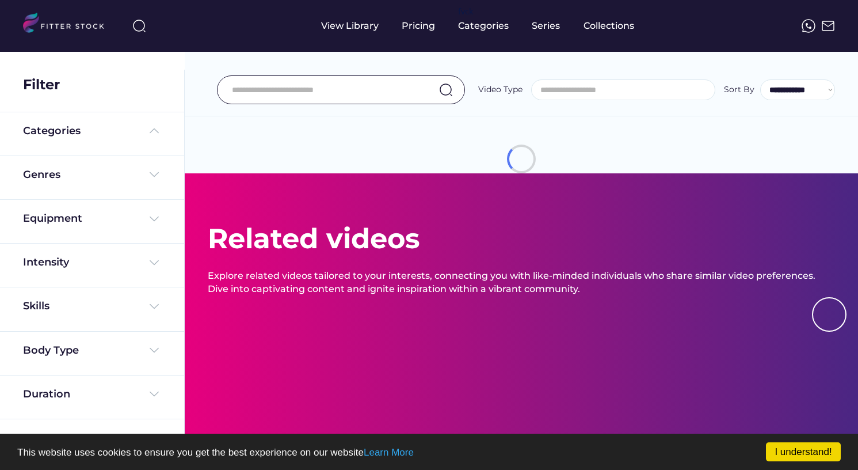
select select "**********"
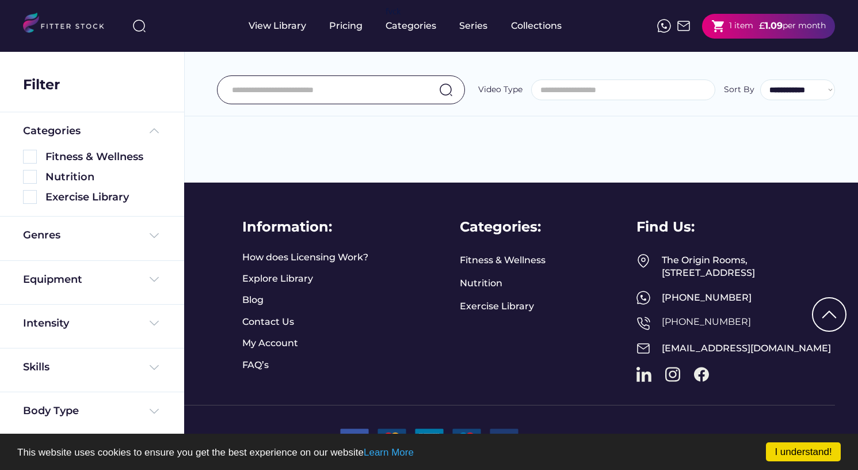
click at [338, 24] on div "Pricing" at bounding box center [345, 26] width 33 height 13
